Goal: Task Accomplishment & Management: Use online tool/utility

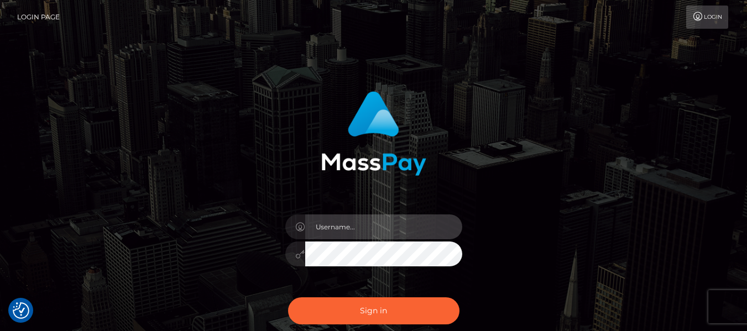
click at [395, 221] on input "text" at bounding box center [383, 227] width 157 height 25
type input "lacey.throne"
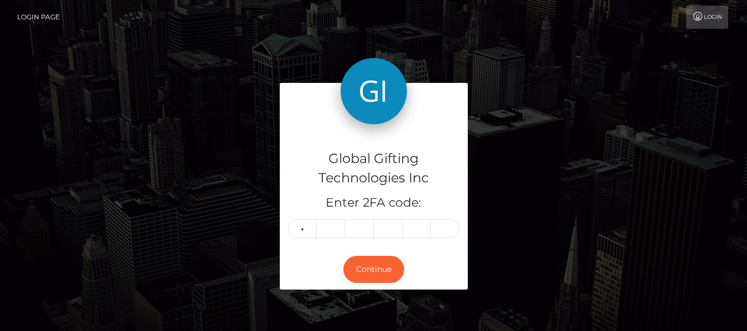
type input "8"
type input "1"
type input "4"
type input "0"
type input "7"
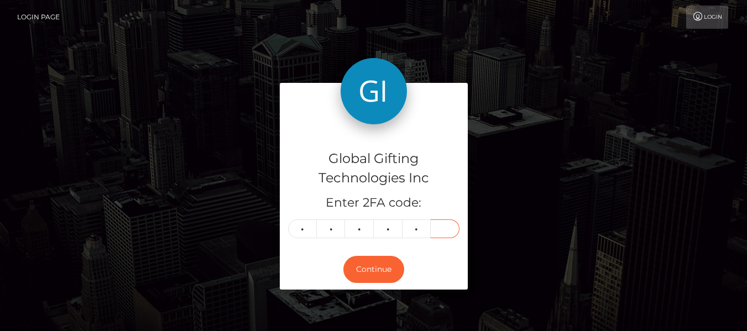
type input "6"
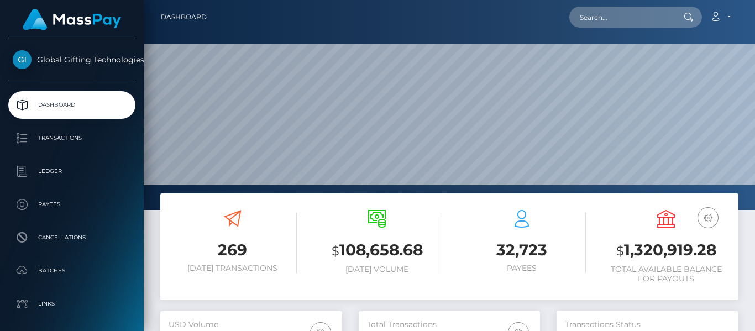
scroll to position [210, 612]
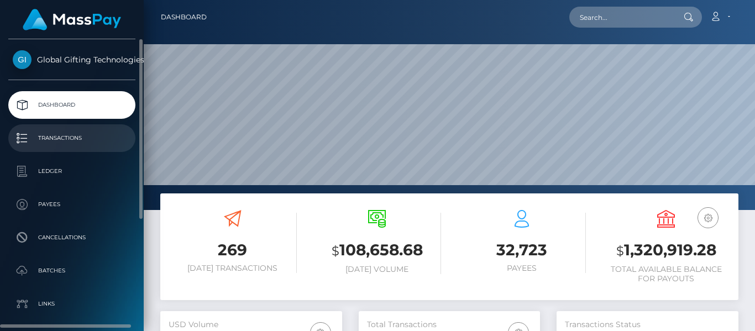
click at [100, 147] on p "Transactions" at bounding box center [72, 138] width 118 height 17
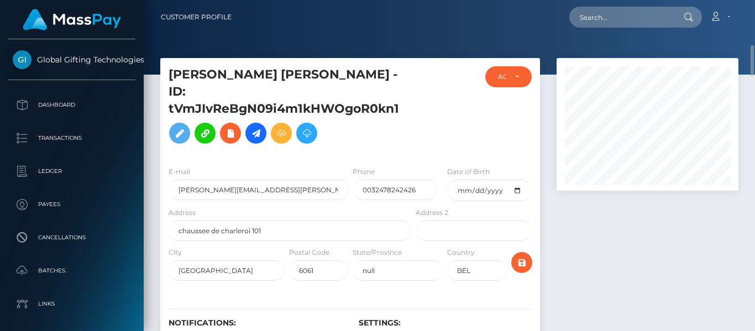
scroll to position [56, 0]
